Goal: Information Seeking & Learning: Learn about a topic

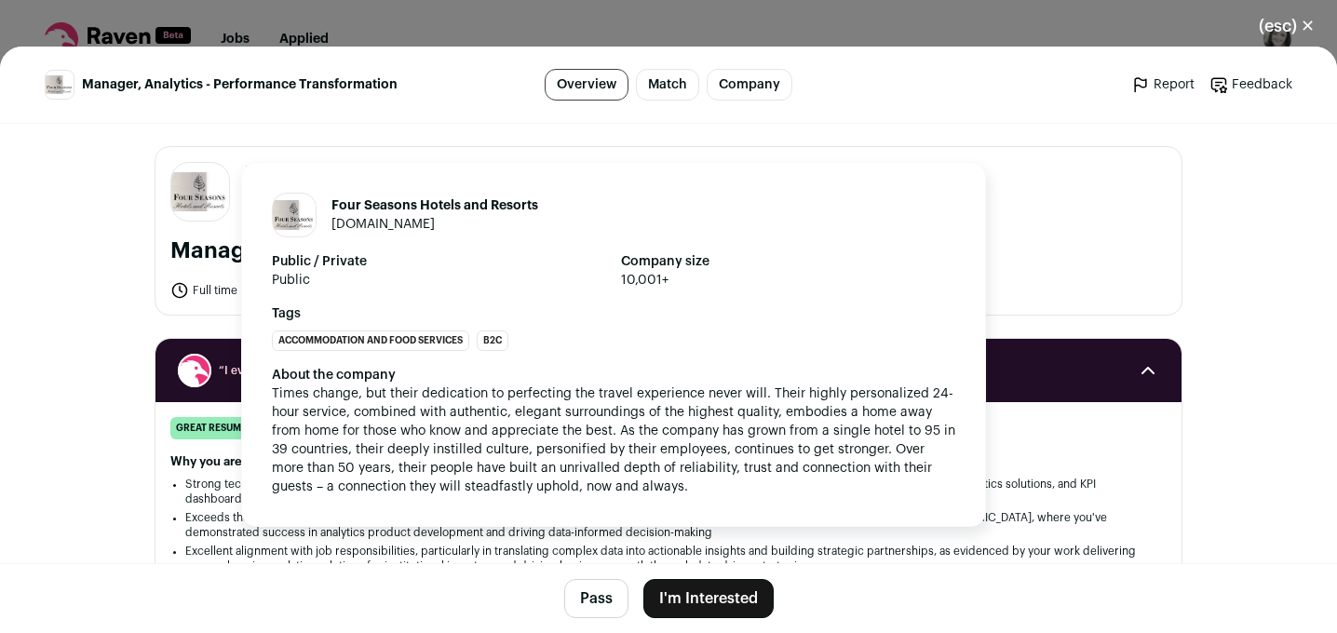
click at [296, 217] on img "Close modal via background" at bounding box center [294, 214] width 43 height 29
click at [190, 195] on img "Close modal via background" at bounding box center [200, 191] width 58 height 39
click at [200, 207] on img "Close modal via background" at bounding box center [200, 191] width 58 height 39
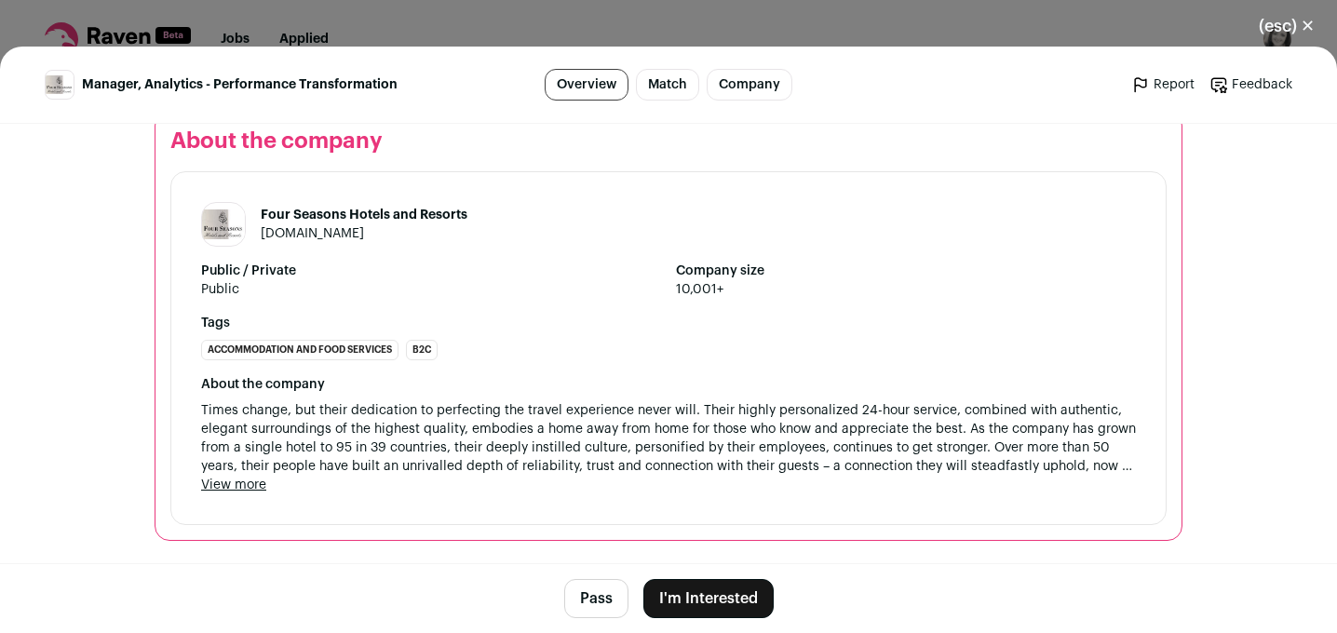
scroll to position [2102, 0]
click at [514, 24] on div "(esc) ✕ Manager, Analytics - Performance Transformation Overview Match Company …" at bounding box center [668, 316] width 1337 height 633
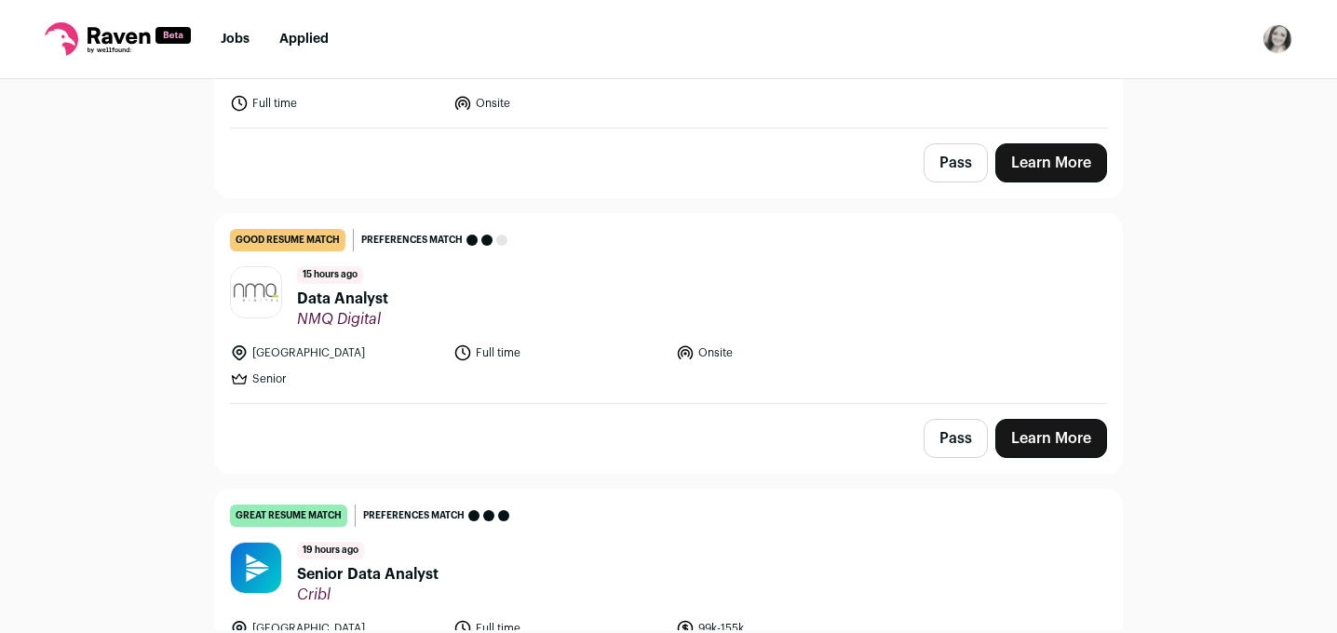
scroll to position [312, 0]
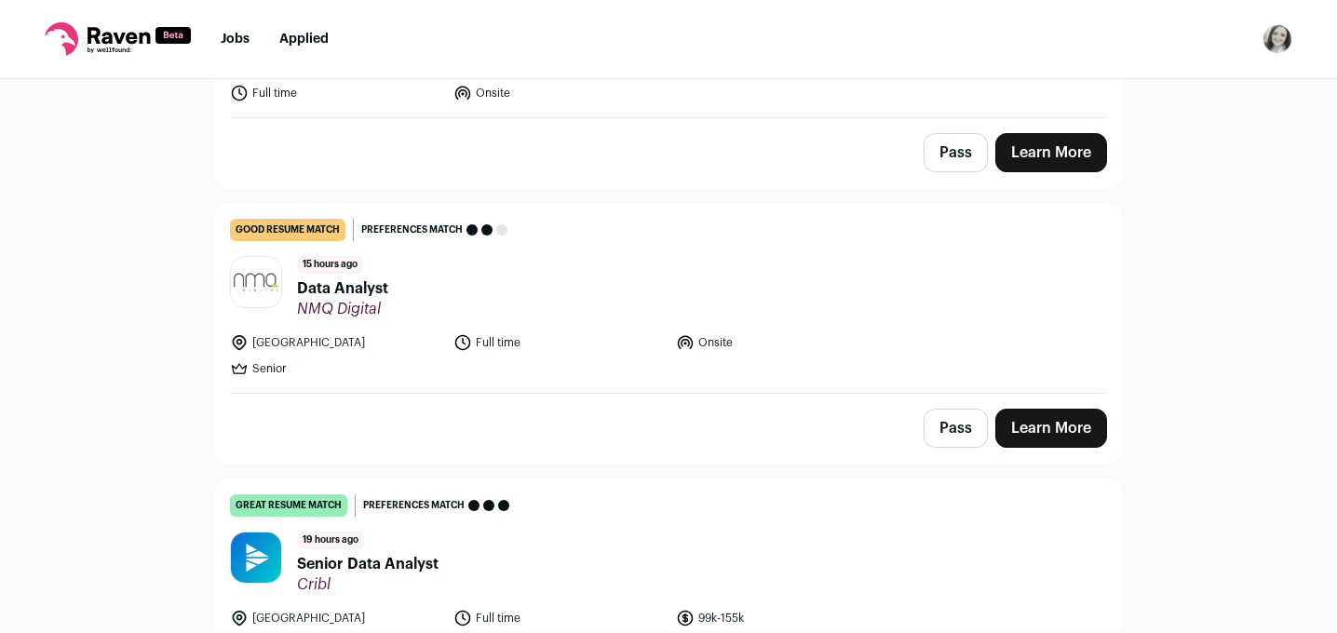
click at [362, 287] on span "Data Analyst" at bounding box center [342, 288] width 91 height 22
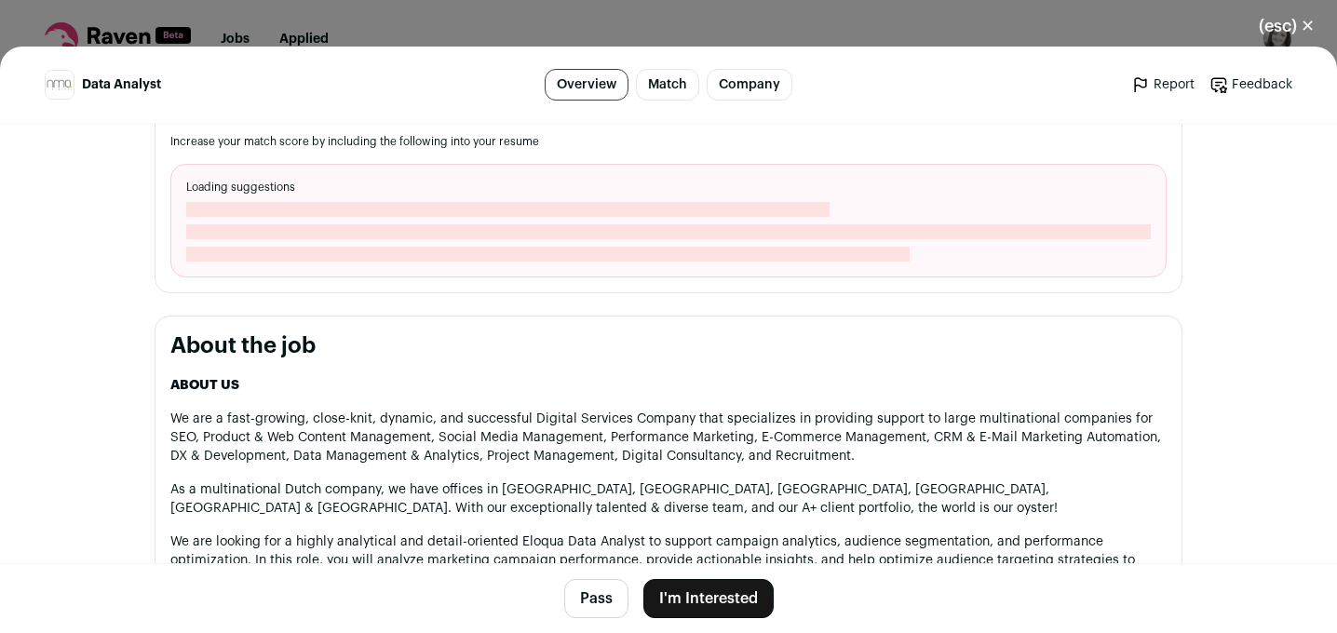
scroll to position [726, 0]
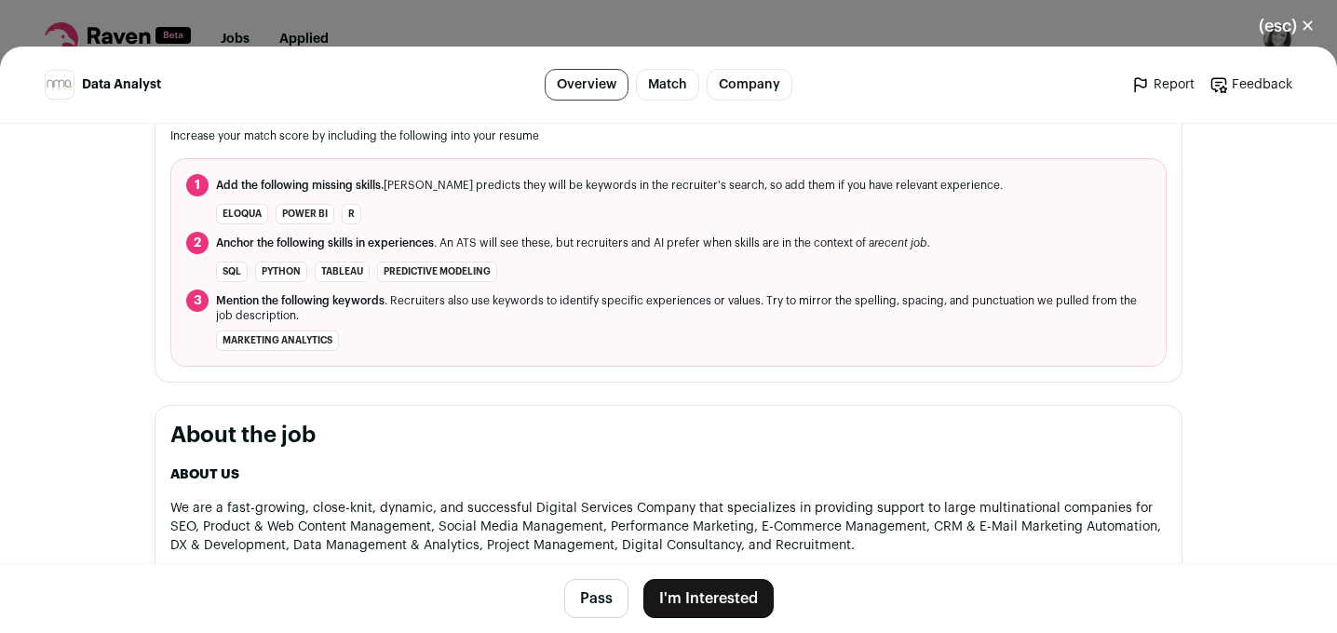
click at [468, 23] on div "(esc) ✕ Data Analyst Overview Match Company Report Feedback Report Feedback NMQ…" at bounding box center [668, 316] width 1337 height 633
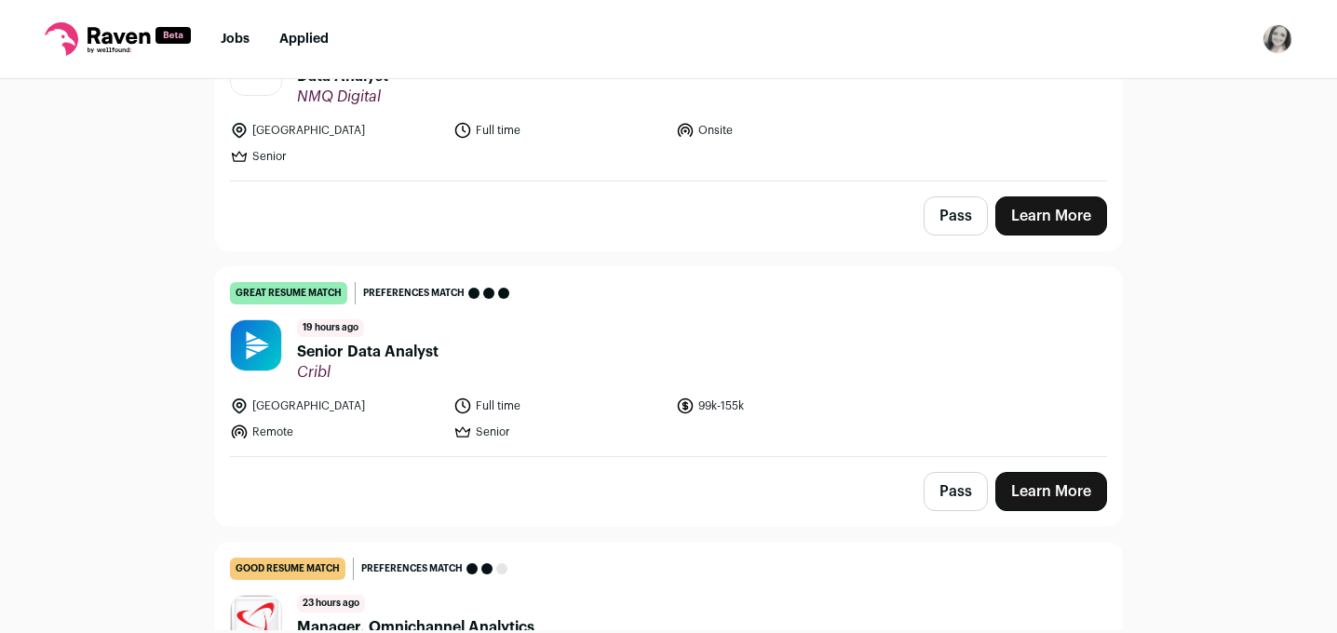
scroll to position [530, 0]
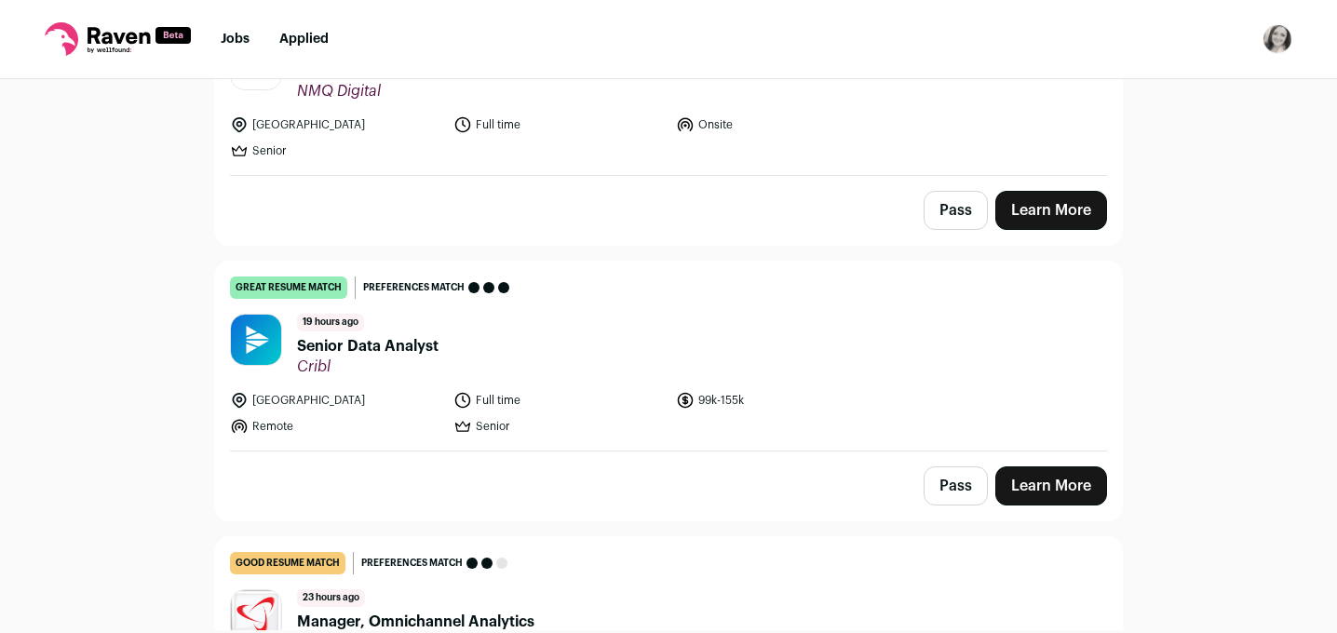
click at [390, 346] on span "Senior Data Analyst" at bounding box center [367, 346] width 141 height 22
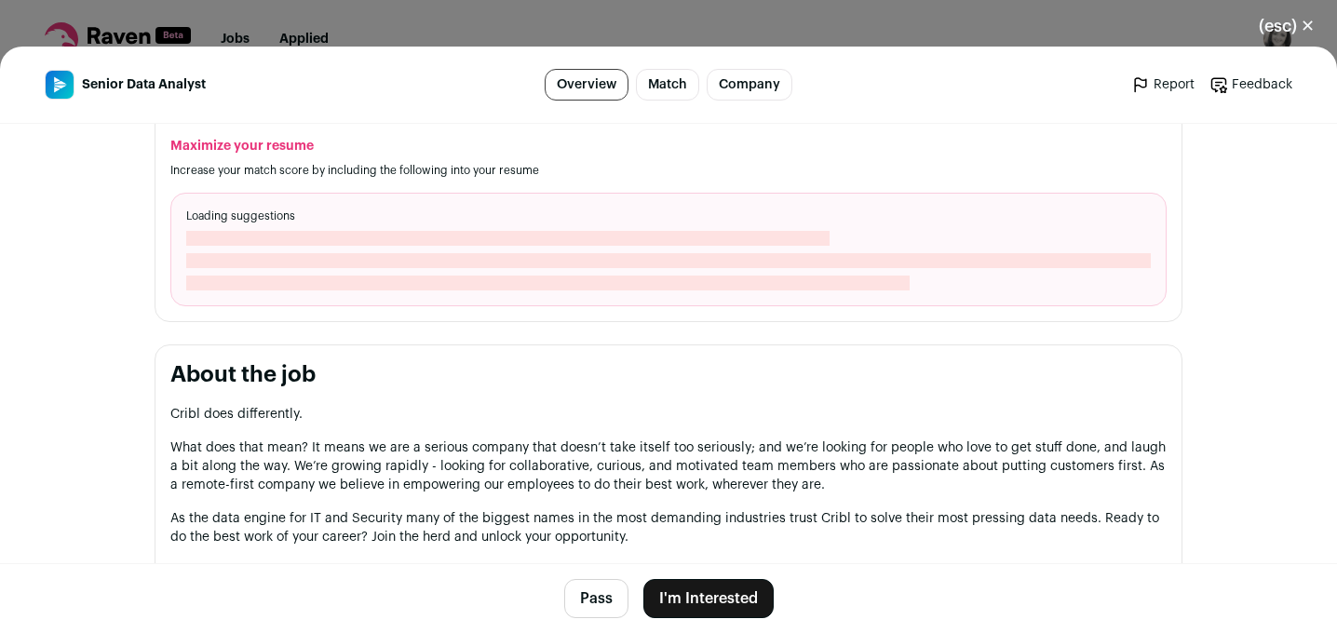
scroll to position [713, 0]
